Goal: Find specific page/section

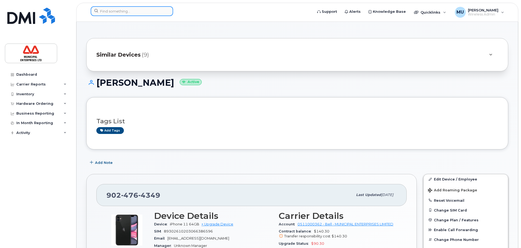
scroll to position [155, 0]
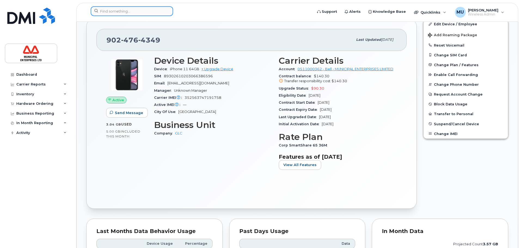
click at [112, 9] on input at bounding box center [132, 11] width 83 height 10
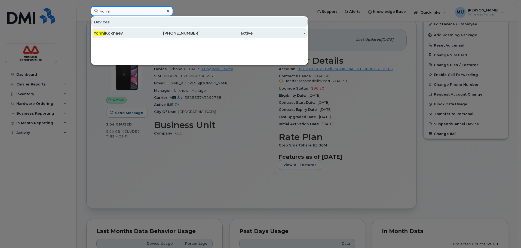
type input "yonni"
click at [139, 33] on div "Yonni Koknaev" at bounding box center [120, 32] width 53 height 5
click at [137, 35] on div "Yonni Koknaev" at bounding box center [120, 32] width 53 height 5
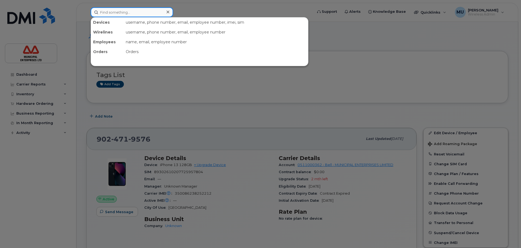
click at [129, 9] on input at bounding box center [132, 12] width 83 height 10
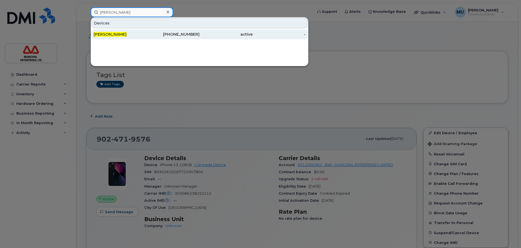
type input "[PERSON_NAME]"
click at [142, 38] on div "[PERSON_NAME]" at bounding box center [120, 34] width 53 height 10
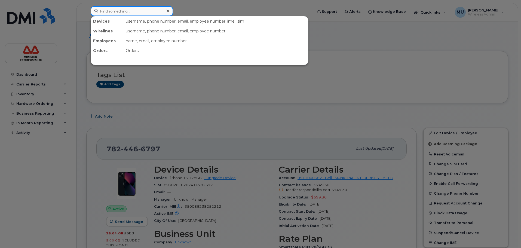
click at [127, 11] on input at bounding box center [132, 11] width 83 height 10
paste input "9024787787"
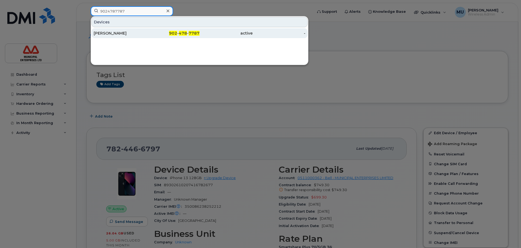
type input "9024787787"
click at [101, 33] on div "Roger White" at bounding box center [120, 32] width 53 height 5
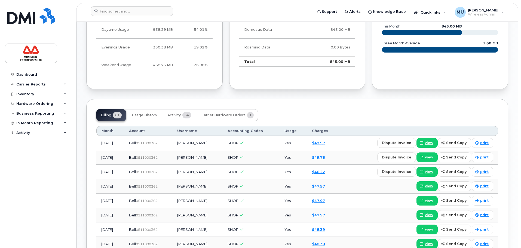
scroll to position [354, 0]
